Goal: Task Accomplishment & Management: Use online tool/utility

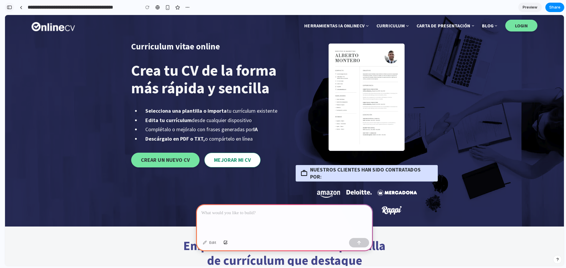
click at [12, 6] on button "button" at bounding box center [9, 7] width 9 height 9
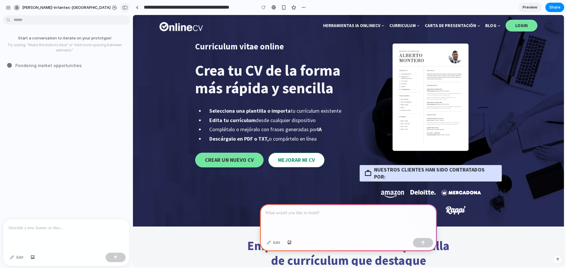
click at [124, 9] on div "button" at bounding box center [124, 8] width 5 height 4
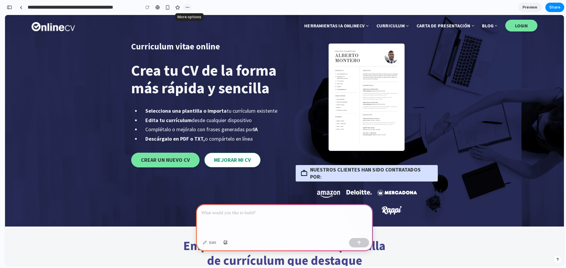
click at [186, 7] on div "button" at bounding box center [187, 7] width 5 height 5
click at [186, 7] on div "Duplicate Delete" at bounding box center [283, 134] width 566 height 268
click at [164, 158] on link "CREAR UN NUEVO CV" at bounding box center [165, 160] width 68 height 15
click at [227, 213] on p at bounding box center [284, 213] width 166 height 7
click at [22, 7] on div at bounding box center [21, 7] width 3 height 3
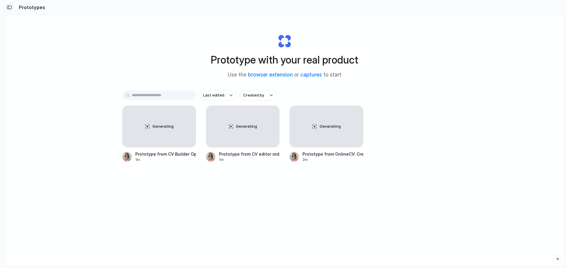
click at [11, 10] on button "button" at bounding box center [9, 7] width 9 height 9
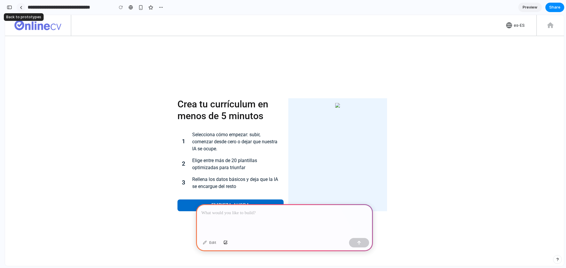
click at [23, 6] on link at bounding box center [21, 7] width 9 height 9
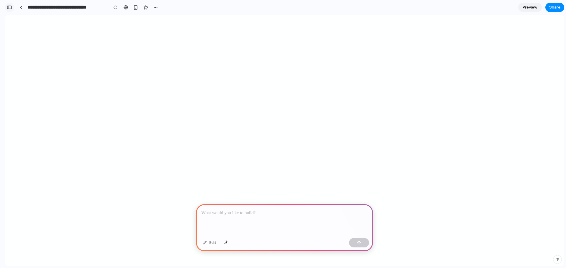
click at [8, 9] on div "button" at bounding box center [9, 7] width 5 height 4
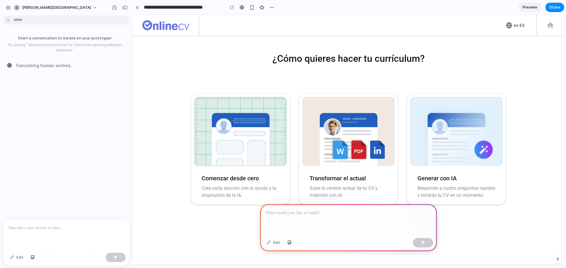
click at [310, 215] on div at bounding box center [348, 221] width 177 height 32
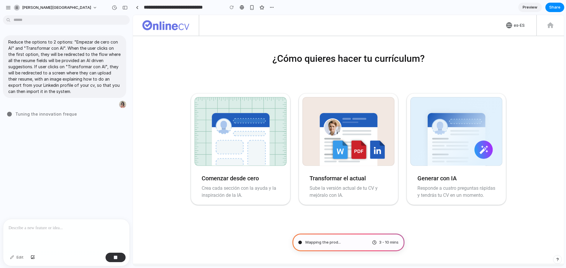
type input "**********"
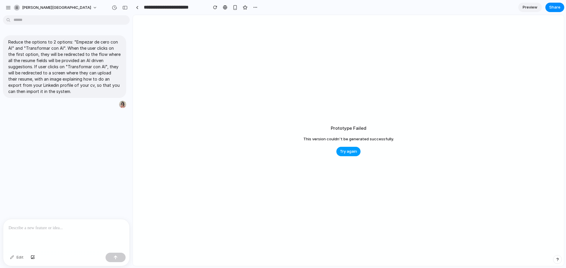
click at [346, 153] on span "Try again" at bounding box center [348, 152] width 17 height 6
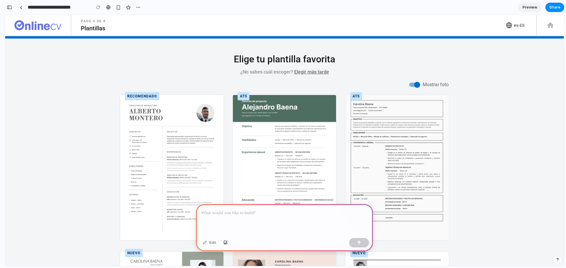
click at [250, 211] on p at bounding box center [284, 213] width 166 height 7
